Goal: Information Seeking & Learning: Compare options

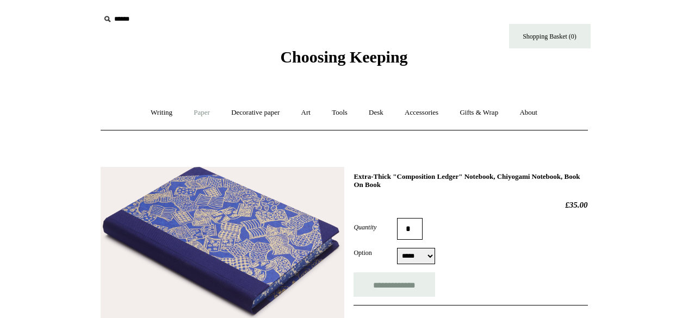
click at [193, 111] on link "Paper +" at bounding box center [202, 112] width 36 height 29
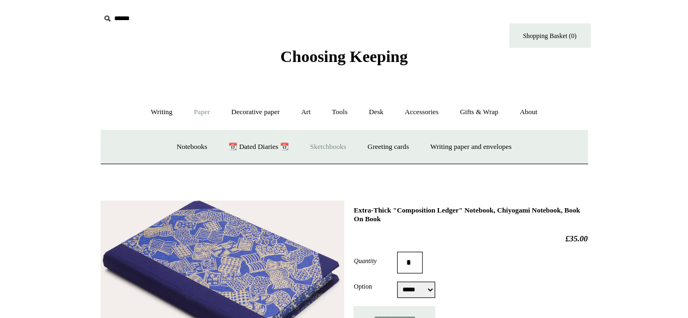
click at [330, 143] on link "Sketchbooks +" at bounding box center [327, 147] width 55 height 29
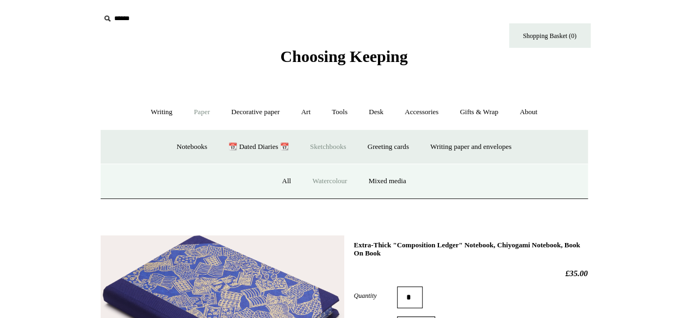
click at [336, 181] on link "Watercolour" at bounding box center [329, 181] width 54 height 29
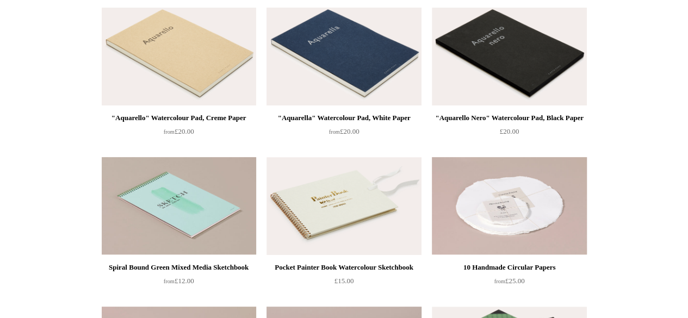
scroll to position [99, 0]
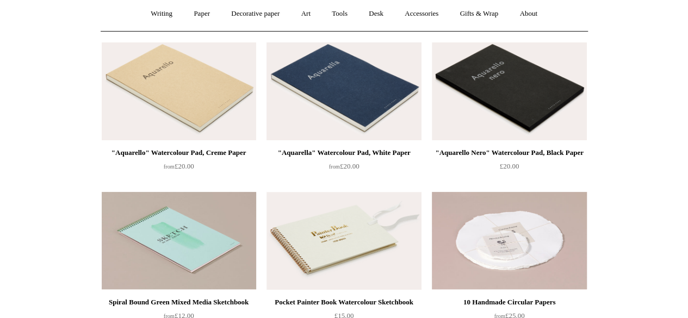
click at [364, 122] on img at bounding box center [344, 91] width 154 height 98
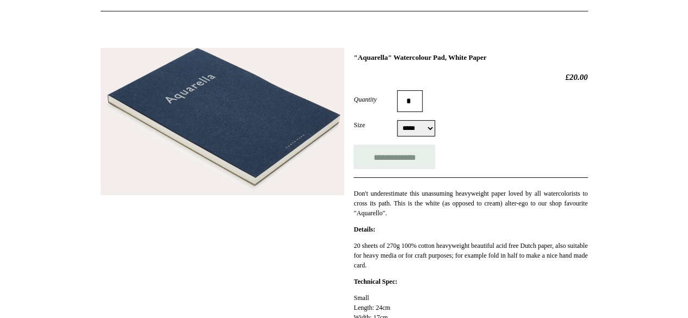
scroll to position [148, 0]
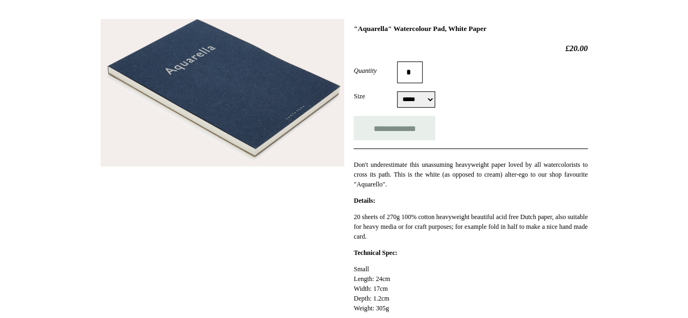
click at [417, 101] on select "***** *****" at bounding box center [416, 99] width 38 height 16
select select "*****"
click at [397, 91] on select "***** *****" at bounding box center [416, 99] width 38 height 16
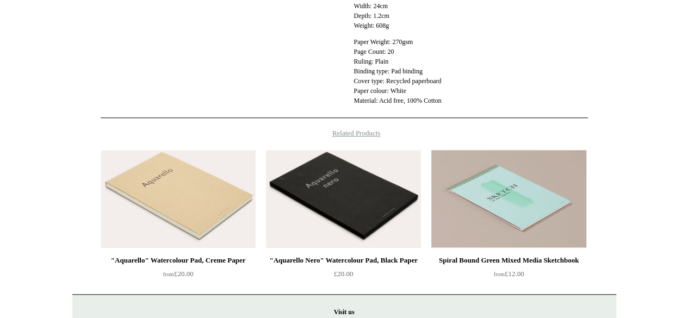
scroll to position [548, 0]
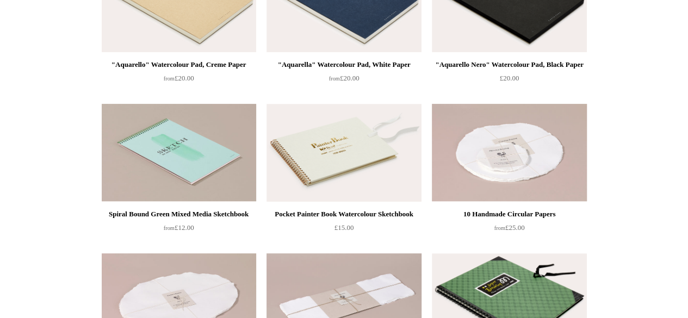
scroll to position [187, 0]
click at [201, 154] on img at bounding box center [179, 153] width 154 height 98
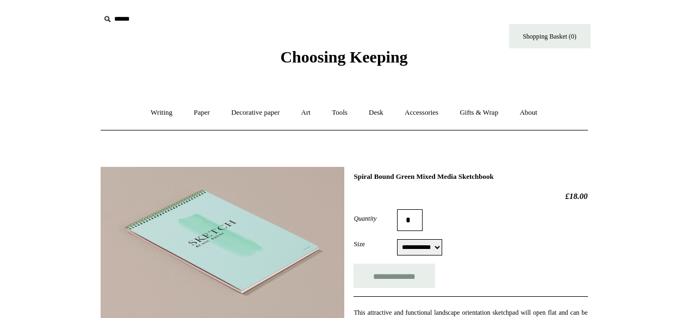
select select "**********"
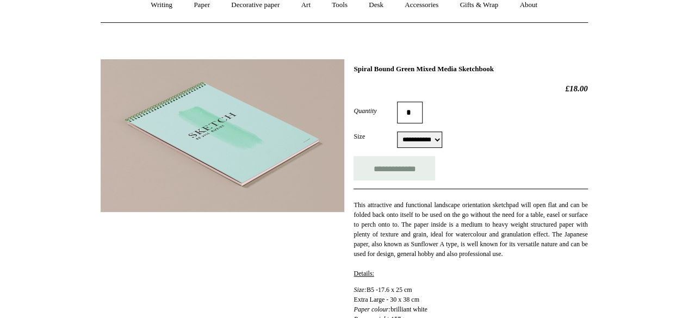
scroll to position [106, 0]
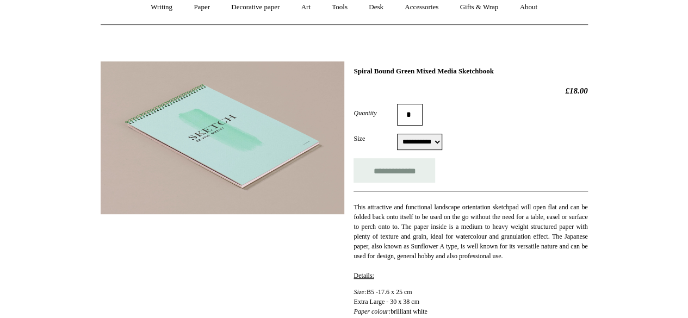
click at [295, 115] on img at bounding box center [223, 137] width 244 height 153
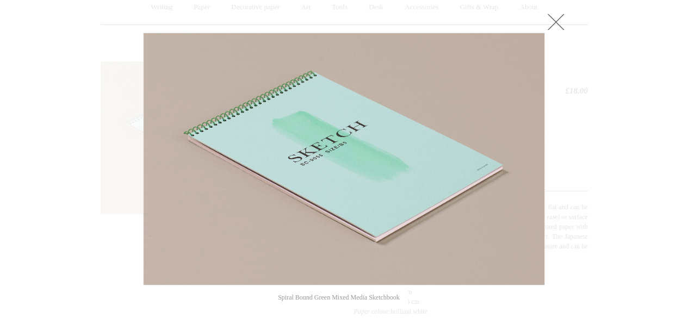
click at [556, 18] on link at bounding box center [556, 22] width 22 height 22
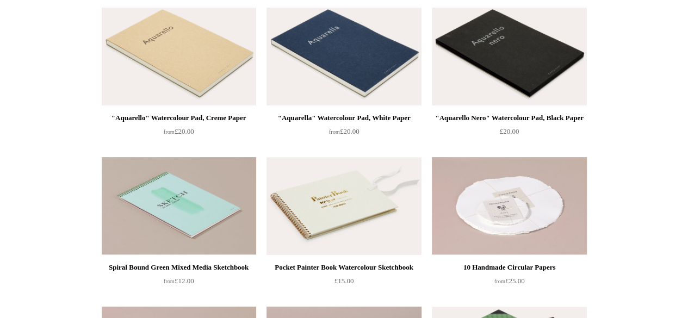
scroll to position [122, 0]
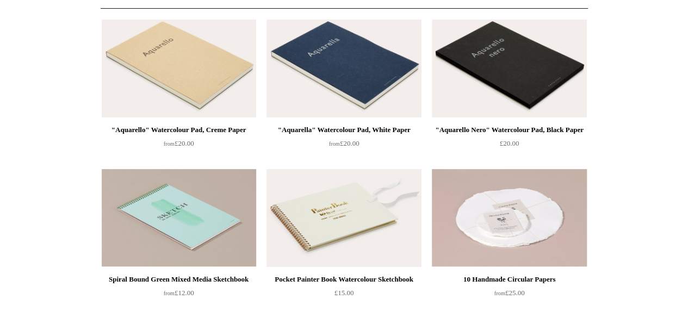
click at [348, 207] on img at bounding box center [344, 218] width 154 height 98
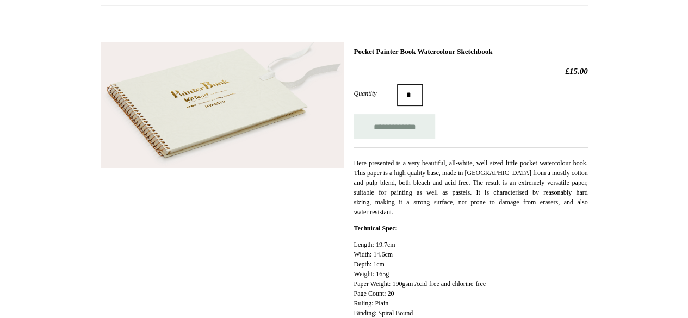
scroll to position [122, 0]
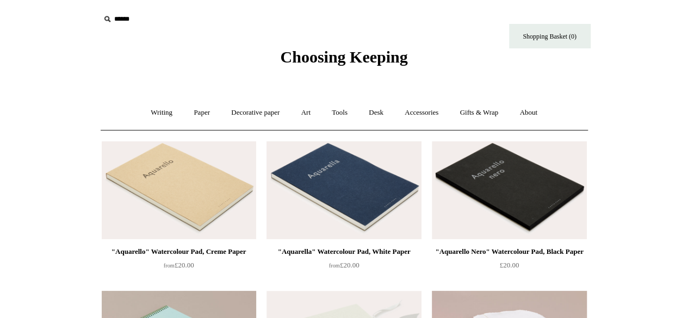
click at [345, 177] on img at bounding box center [344, 190] width 154 height 98
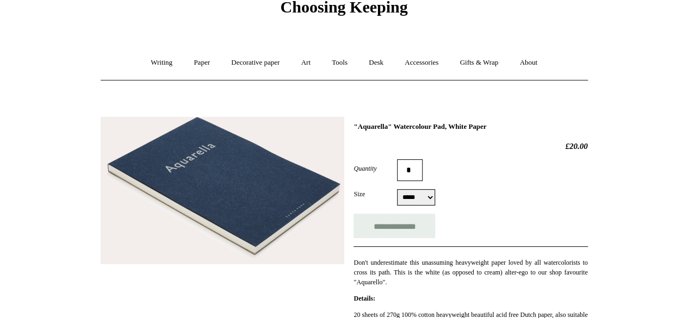
scroll to position [58, 0]
